Goal: Transaction & Acquisition: Purchase product/service

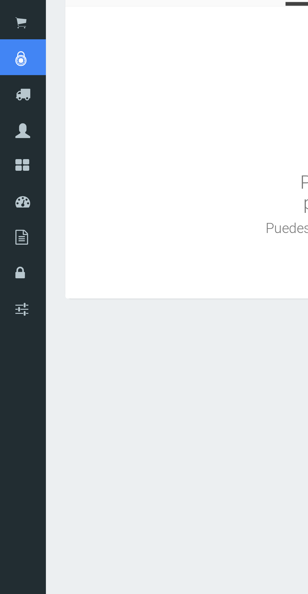
click at [0, 0] on span "Caja diaria" at bounding box center [0, 0] width 0 height 0
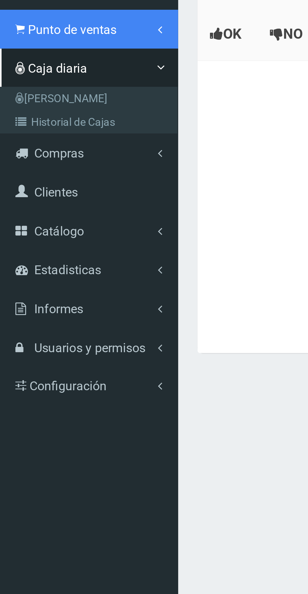
click at [29, 59] on span "Punto de ventas" at bounding box center [30, 58] width 36 height 6
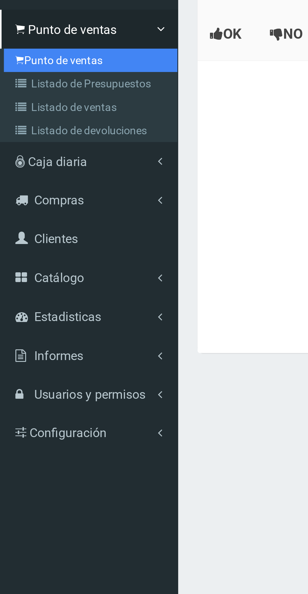
click at [37, 72] on link "Punto de ventas" at bounding box center [37, 70] width 70 height 9
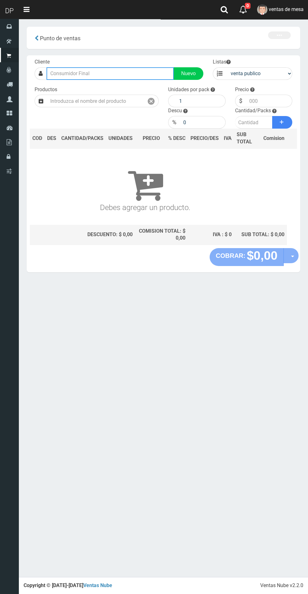
click at [110, 73] on input "text" at bounding box center [110, 73] width 127 height 13
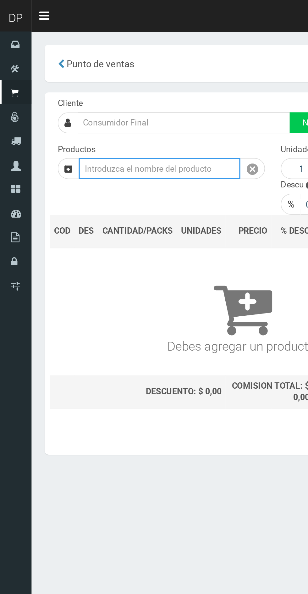
click at [83, 102] on input "text" at bounding box center [95, 101] width 97 height 13
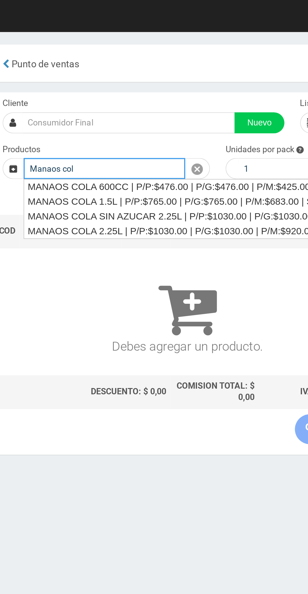
click at [148, 139] on div "MANAOS COLA 2.25L | P/P:$1030.00 | P/G:$1030.00 | P/M:$920.00 | Stock:-12194" at bounding box center [167, 138] width 241 height 9
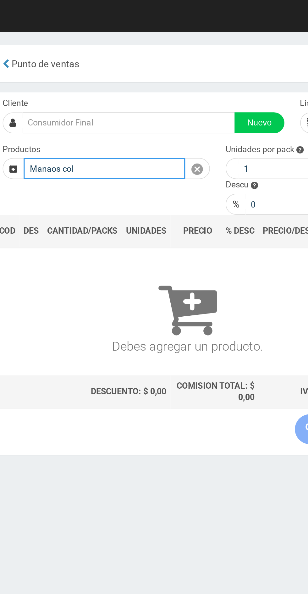
type input "MANAOS COLA 2.25L | P/P:$1030.00 | P/G:$1030.00 | P/M:$920.00 | Stock:-12194"
type input "6"
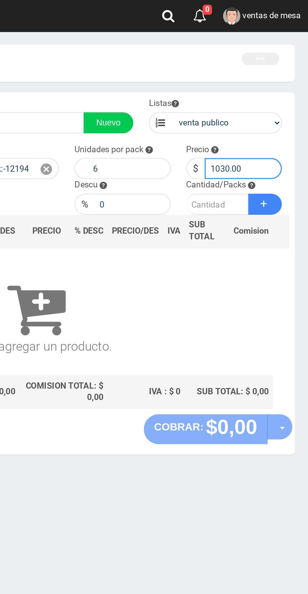
click at [264, 101] on input "1030.00" at bounding box center [269, 101] width 47 height 13
click at [283, 103] on input "1030.00" at bounding box center [269, 101] width 47 height 13
type input "1"
type input "967"
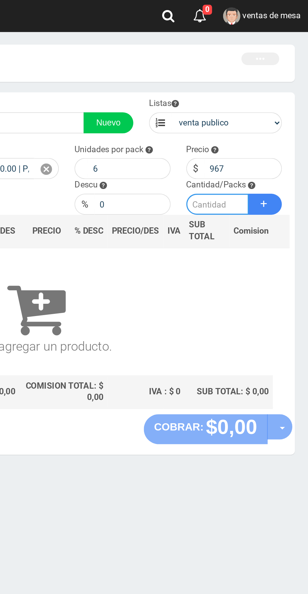
click at [251, 124] on input "number" at bounding box center [253, 122] width 37 height 13
type input "20"
click at [283, 124] on button "Sumar" at bounding box center [282, 122] width 20 height 13
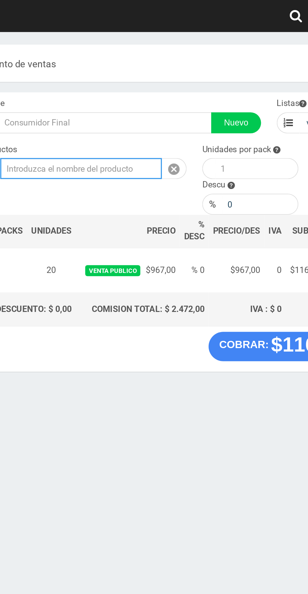
scroll to position [0, 54]
click at [125, 101] on input "text" at bounding box center [95, 101] width 97 height 13
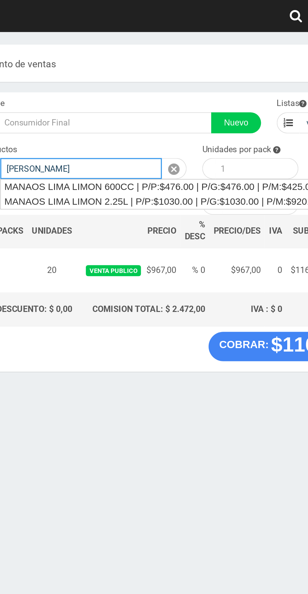
click at [139, 123] on div "MANAOS LIMA LIMON 2.25L | P/P:$1030.00 | P/G:$1030.00 | P/M:$920.00 | Stock:-49…" at bounding box center [160, 120] width 226 height 9
type input "MANAOS LIMA LIMON 2.25L | P/P:$1030.00 | P/G:$1030.00 | P/M:$920.00 | Stock:-49…"
type input "6"
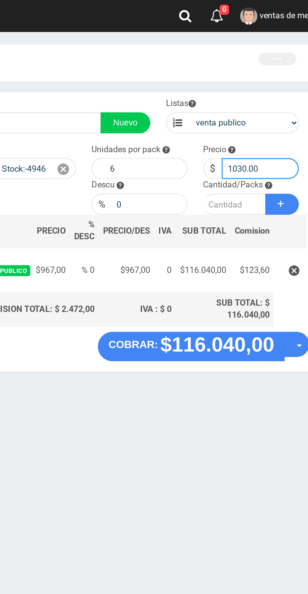
click at [258, 102] on input "1030.00" at bounding box center [269, 101] width 47 height 13
click at [275, 102] on input "1030.00" at bounding box center [269, 101] width 47 height 13
type input "1"
type input "967"
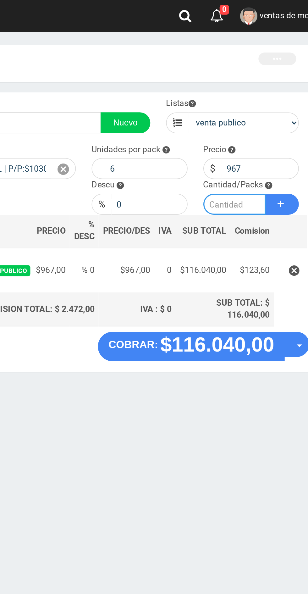
click at [258, 123] on input "number" at bounding box center [253, 122] width 37 height 13
type input "5"
click at [280, 120] on icon at bounding box center [282, 122] width 4 height 9
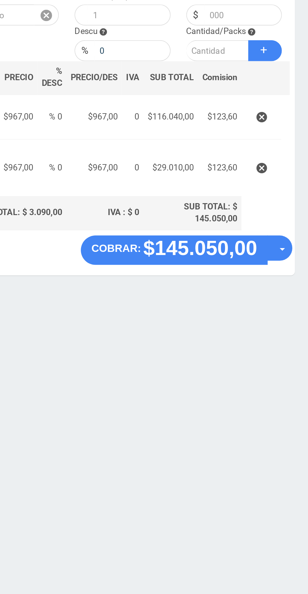
click at [240, 241] on strong "$145.050,00" at bounding box center [243, 240] width 68 height 14
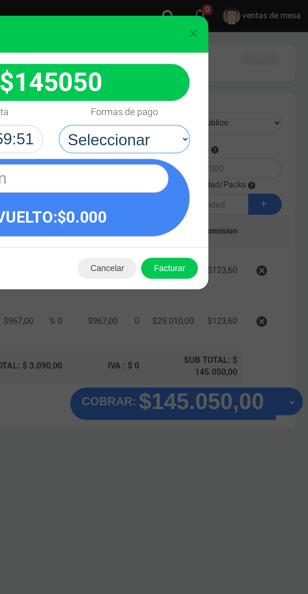
click at [222, 88] on select "Seleccionar Efectivo Tarjeta de Crédito Depósito Débito" at bounding box center [198, 83] width 79 height 17
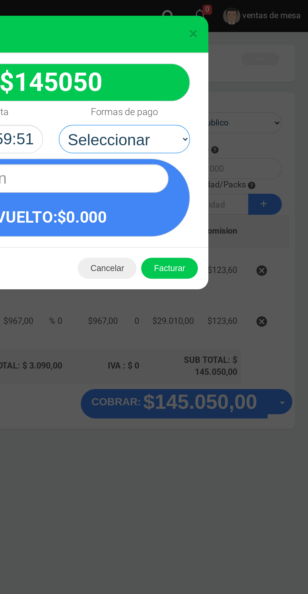
select select "Efectivo"
click at [159, 75] on select "Seleccionar Efectivo Tarjeta de Crédito Depósito Débito" at bounding box center [198, 83] width 79 height 17
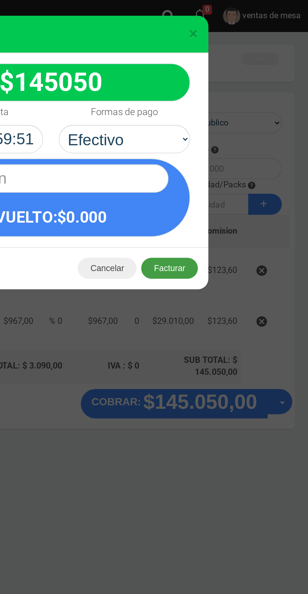
click at [231, 160] on button "Facturar" at bounding box center [225, 160] width 34 height 13
